Goal: Find specific page/section: Find specific page/section

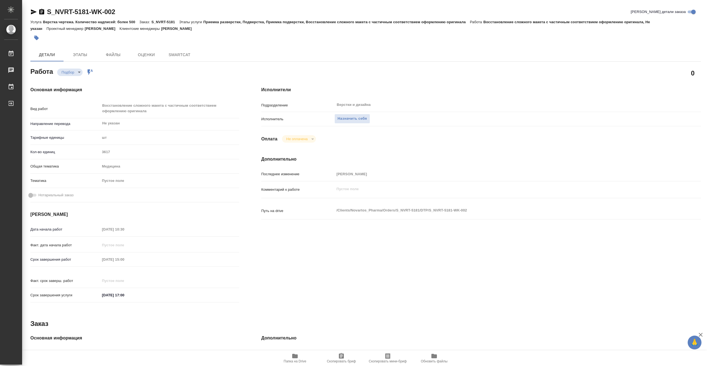
type textarea "x"
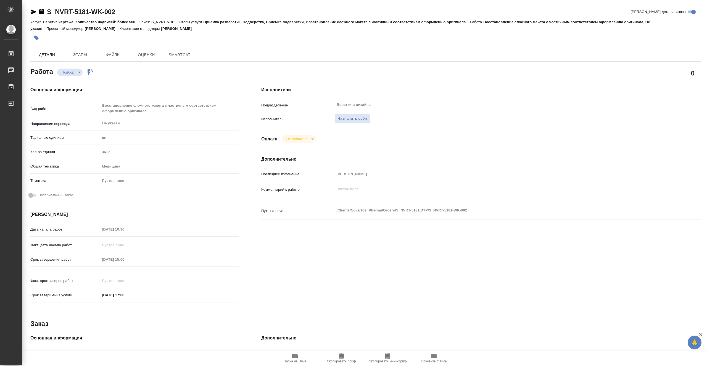
type textarea "x"
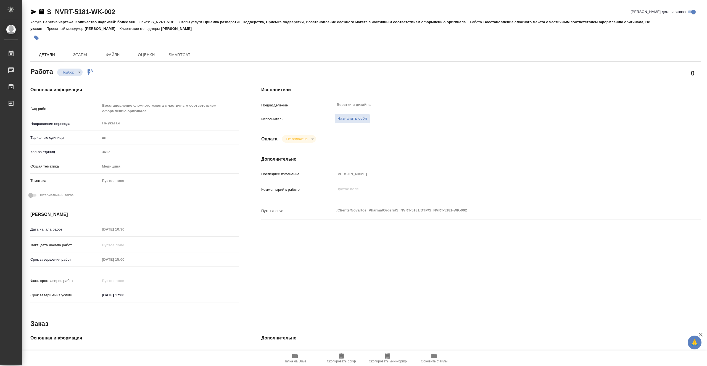
type textarea "x"
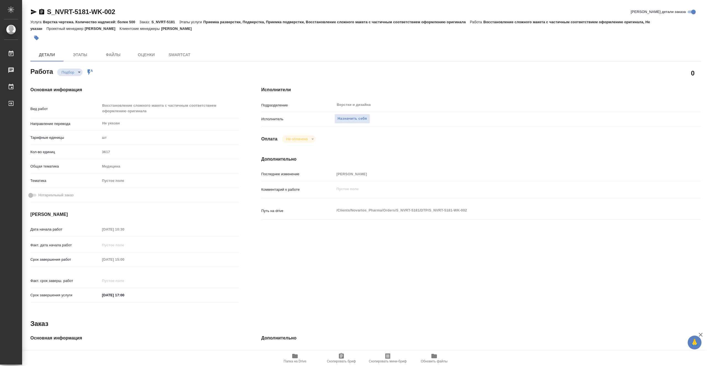
type textarea "x"
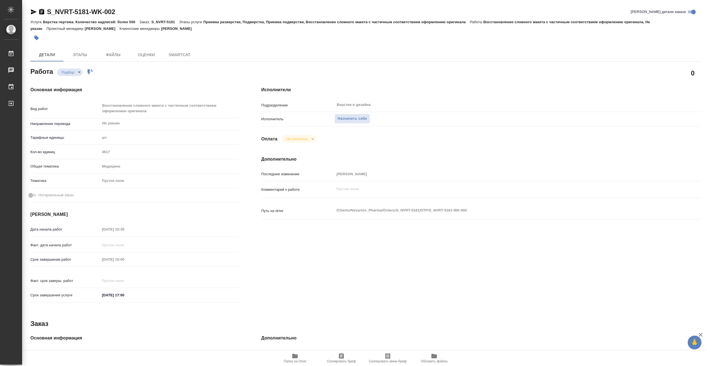
type textarea "x"
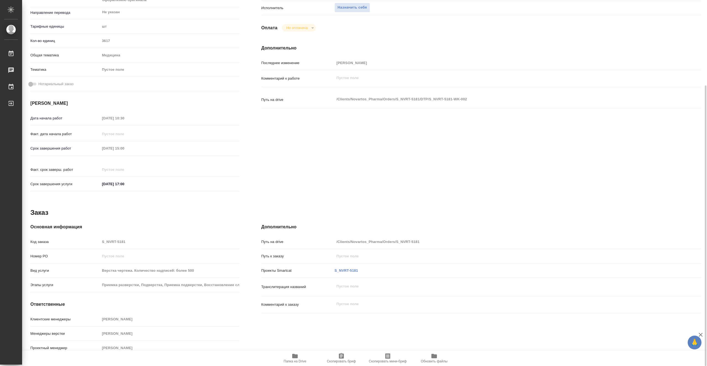
type textarea "x"
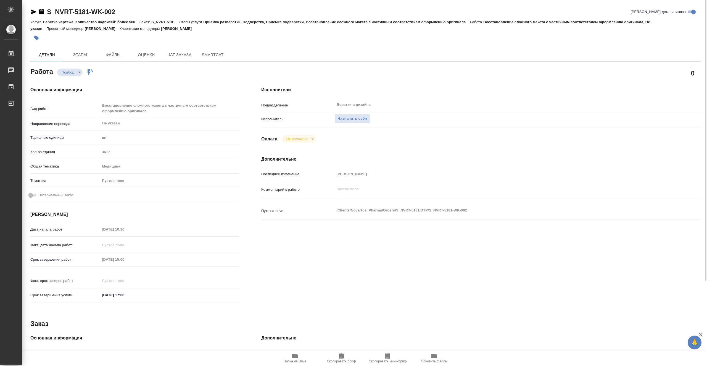
type textarea "x"
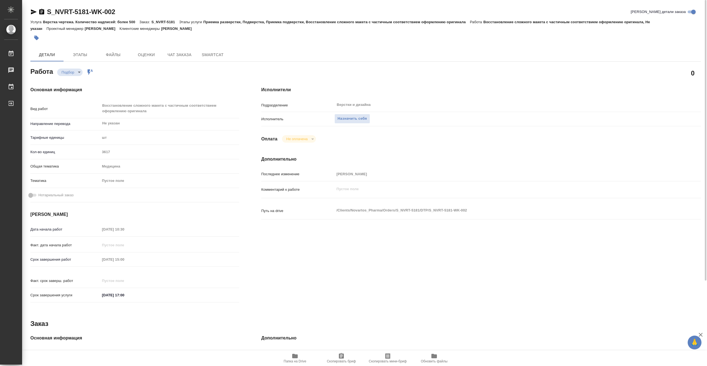
click at [301, 360] on span "Папка на Drive" at bounding box center [295, 361] width 23 height 4
